Goal: Information Seeking & Learning: Learn about a topic

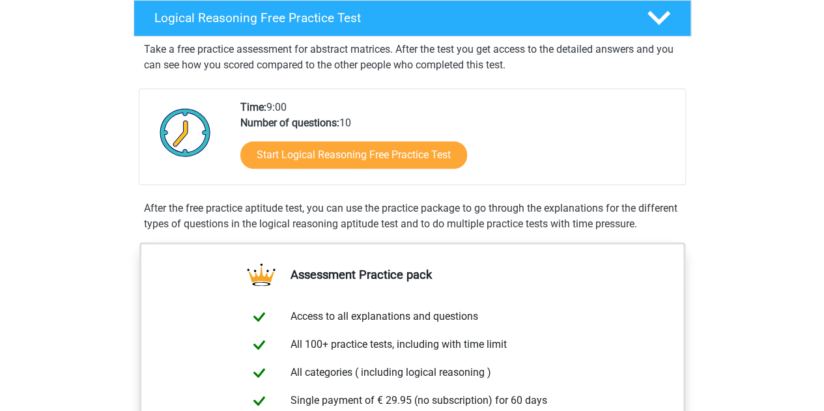
scroll to position [214, 0]
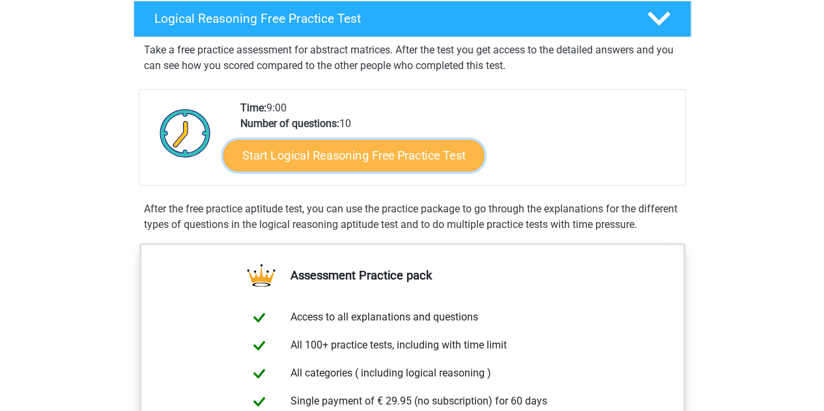
click at [302, 152] on link "Start Logical Reasoning Free Practice Test" at bounding box center [353, 154] width 260 height 31
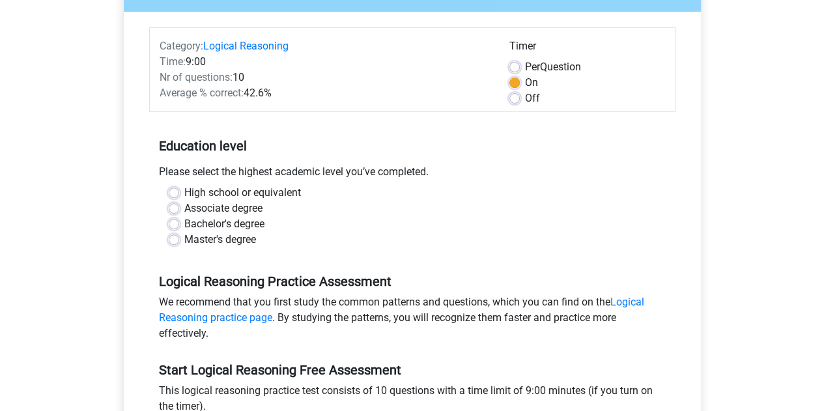
scroll to position [144, 0]
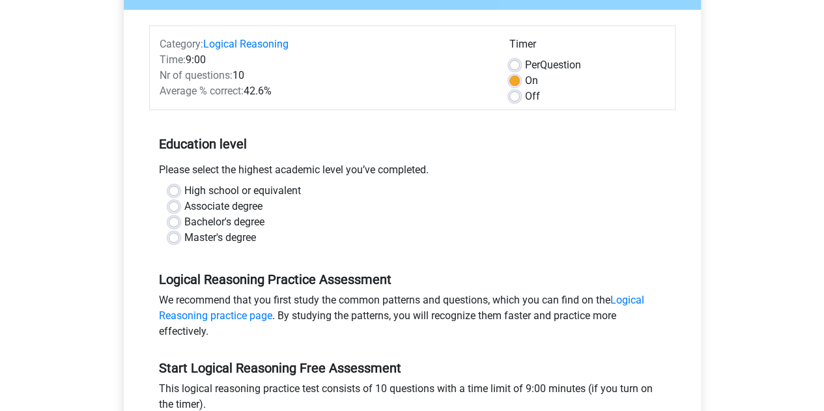
click at [226, 193] on label "High school or equivalent" at bounding box center [242, 191] width 117 height 16
click at [179, 193] on input "High school or equivalent" at bounding box center [174, 189] width 10 height 13
radio input "true"
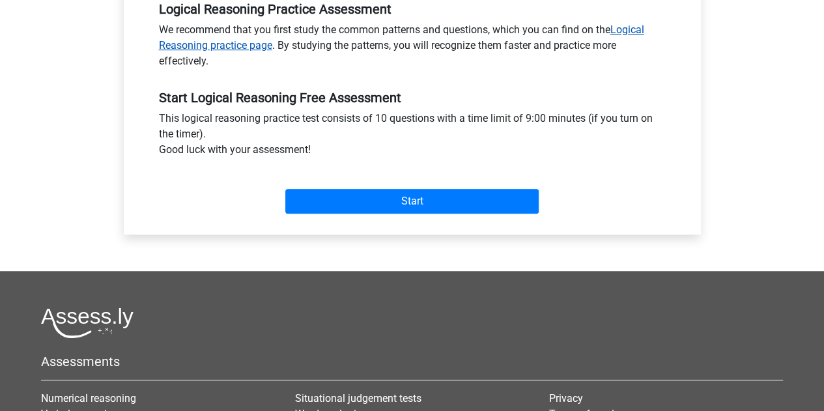
scroll to position [413, 0]
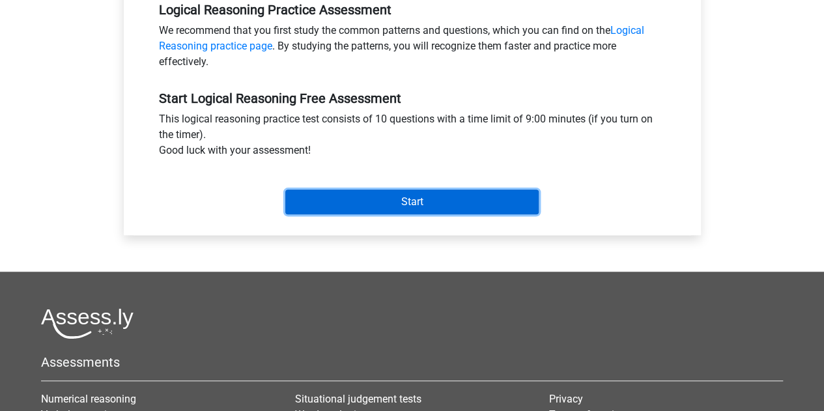
click at [336, 207] on input "Start" at bounding box center [411, 201] width 253 height 25
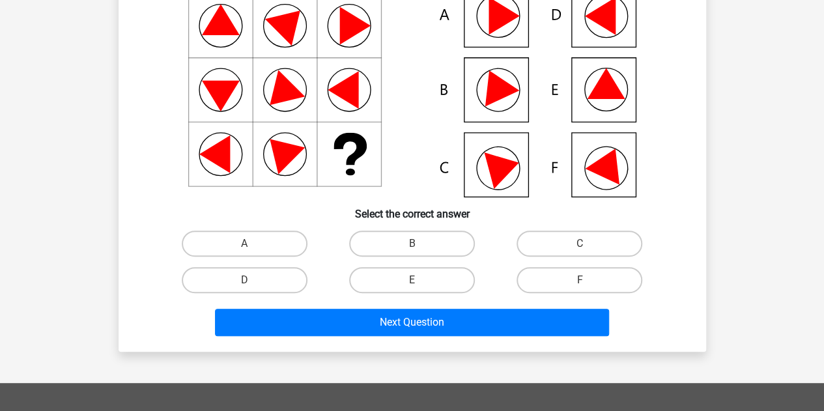
scroll to position [139, 0]
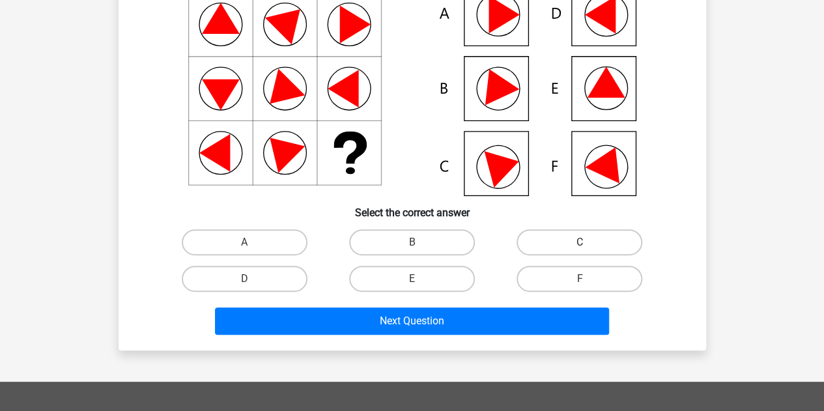
click at [564, 250] on label "C" at bounding box center [579, 242] width 126 height 26
click at [579, 250] on input "C" at bounding box center [583, 246] width 8 height 8
radio input "true"
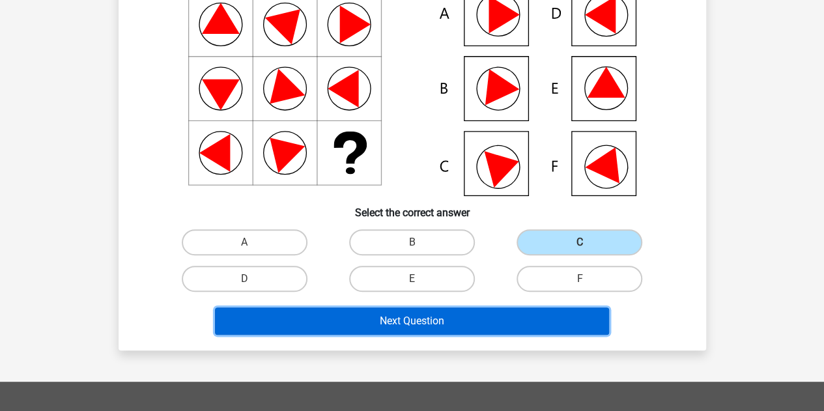
click at [455, 324] on button "Next Question" at bounding box center [412, 320] width 394 height 27
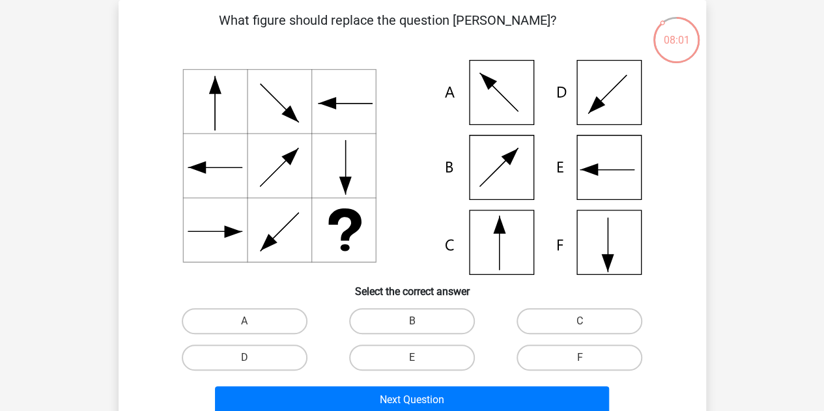
scroll to position [85, 0]
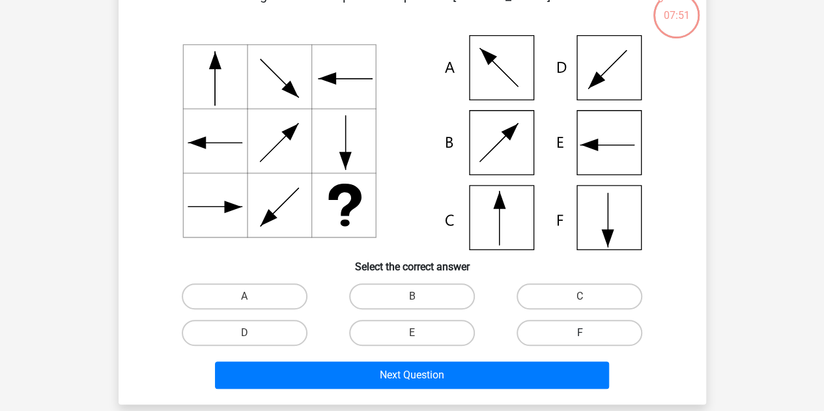
click at [539, 335] on label "F" at bounding box center [579, 333] width 126 height 26
click at [579, 335] on input "F" at bounding box center [583, 337] width 8 height 8
radio input "true"
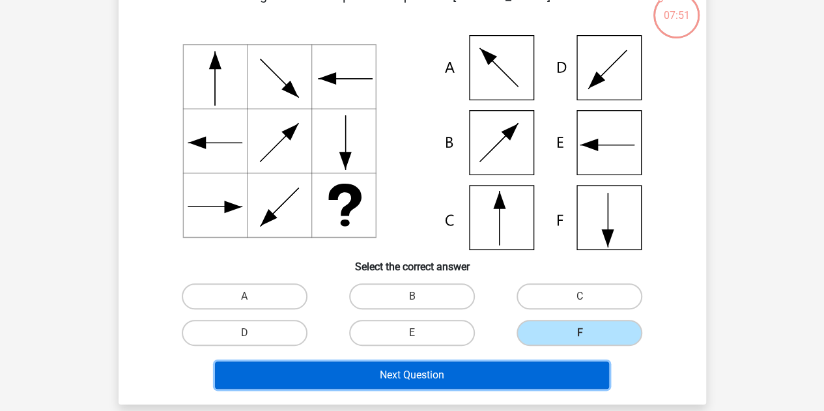
click at [480, 374] on button "Next Question" at bounding box center [412, 374] width 394 height 27
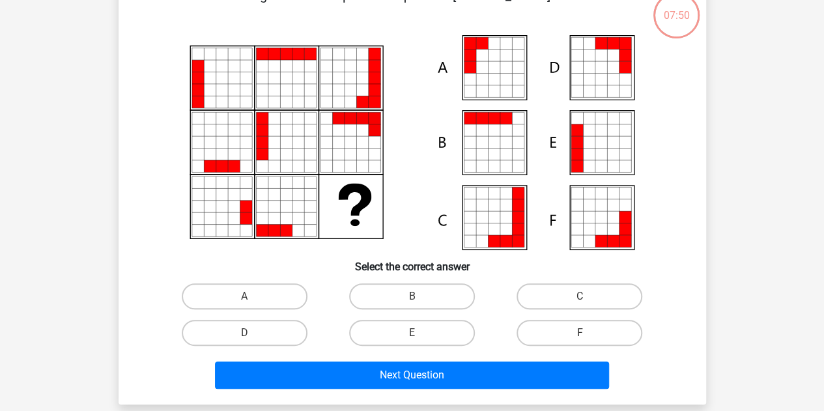
scroll to position [60, 0]
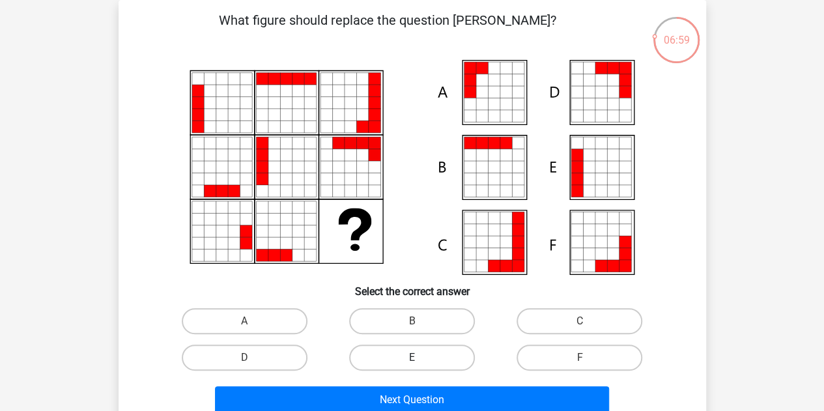
click at [419, 352] on label "E" at bounding box center [412, 357] width 126 height 26
click at [419, 357] on input "E" at bounding box center [416, 361] width 8 height 8
radio input "true"
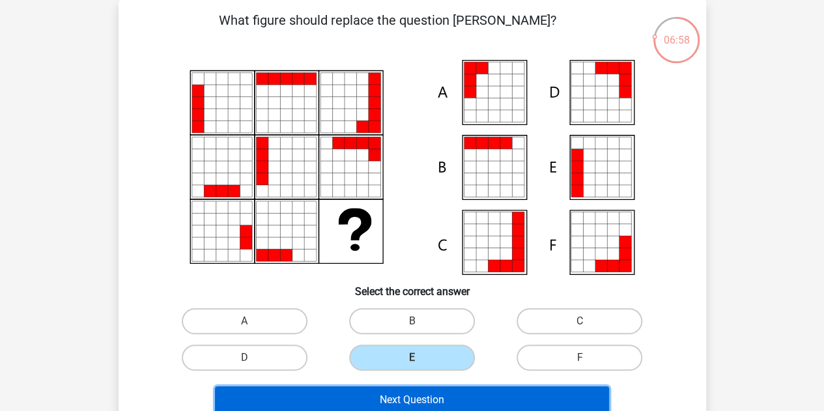
click at [397, 393] on button "Next Question" at bounding box center [412, 399] width 394 height 27
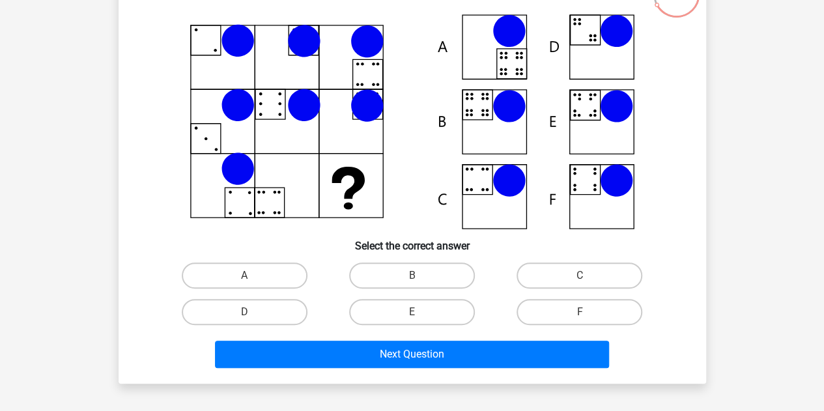
scroll to position [114, 0]
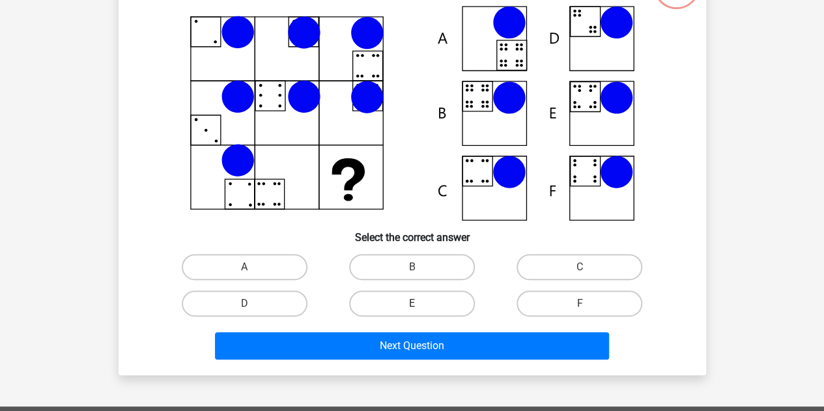
click at [405, 308] on label "E" at bounding box center [412, 303] width 126 height 26
click at [412, 308] on input "E" at bounding box center [416, 307] width 8 height 8
radio input "true"
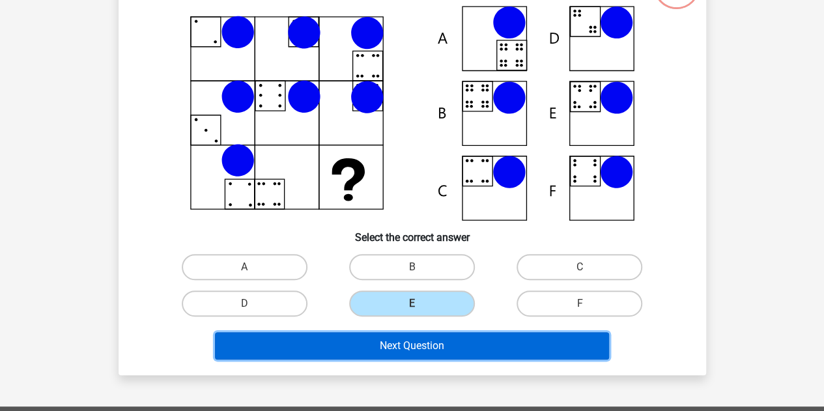
click at [408, 349] on button "Next Question" at bounding box center [412, 345] width 394 height 27
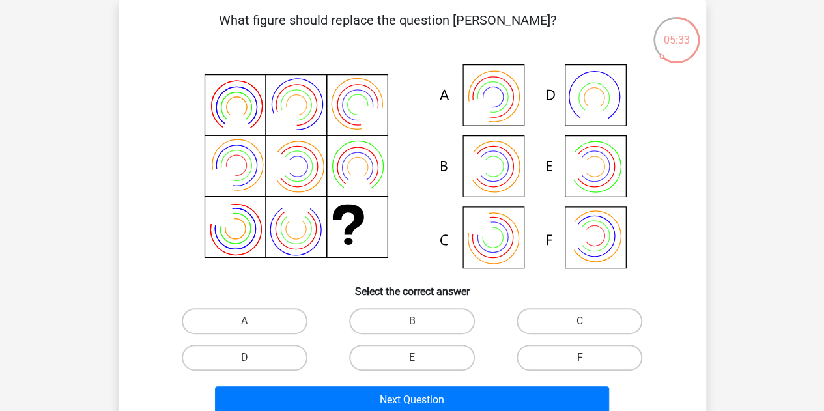
scroll to position [98, 0]
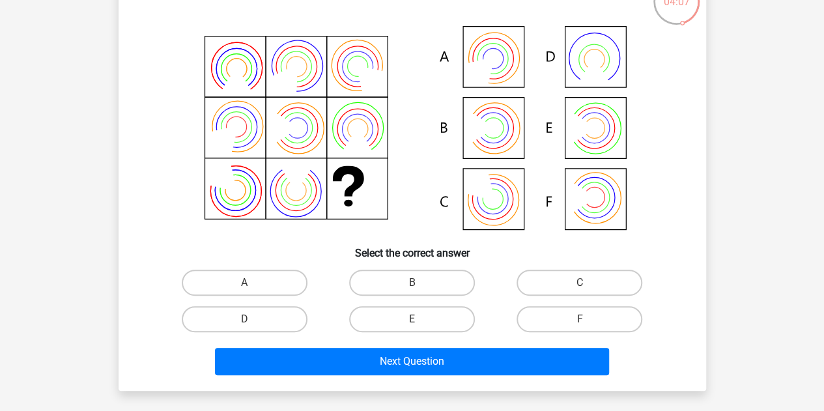
click at [415, 288] on input "B" at bounding box center [416, 287] width 8 height 8
radio input "true"
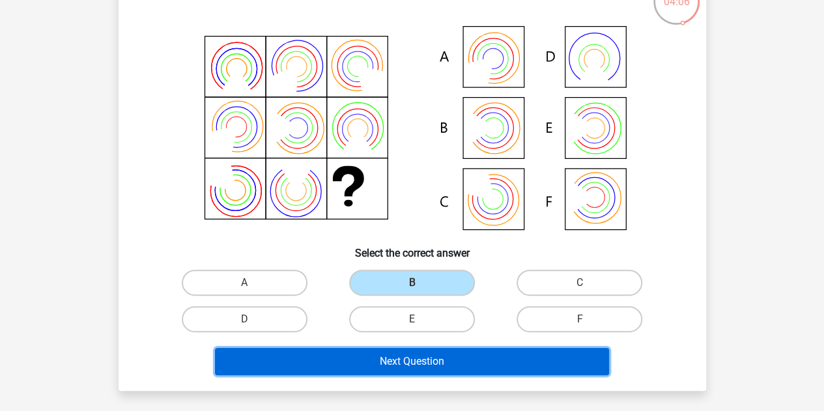
click at [413, 357] on button "Next Question" at bounding box center [412, 361] width 394 height 27
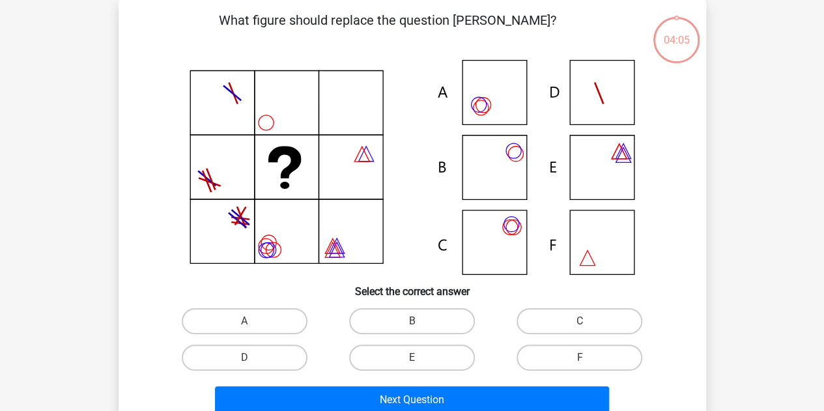
scroll to position [0, 0]
